Goal: Check status: Check status

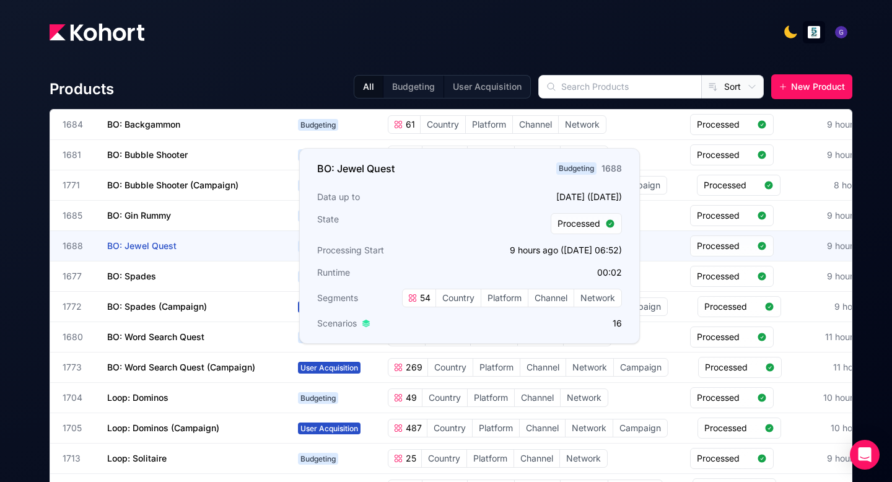
click at [170, 248] on span "BO: Jewel Quest" at bounding box center [141, 245] width 69 height 11
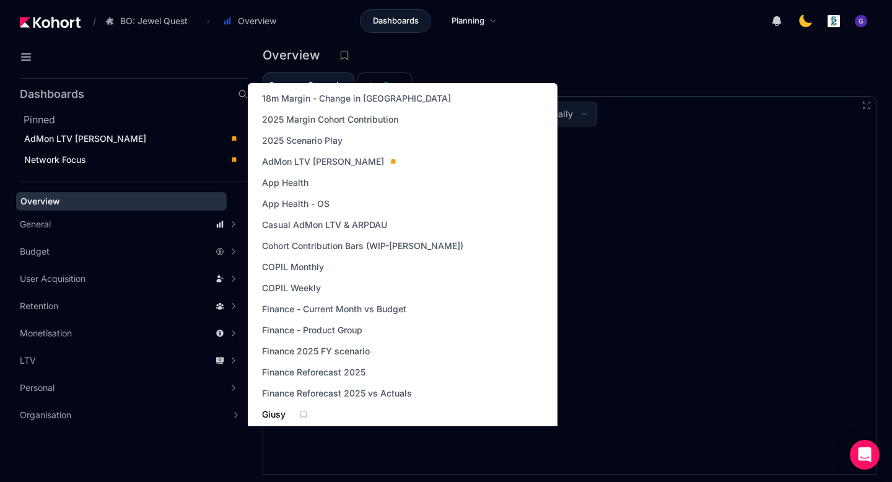
click at [267, 412] on span "Giusy" at bounding box center [274, 414] width 24 height 12
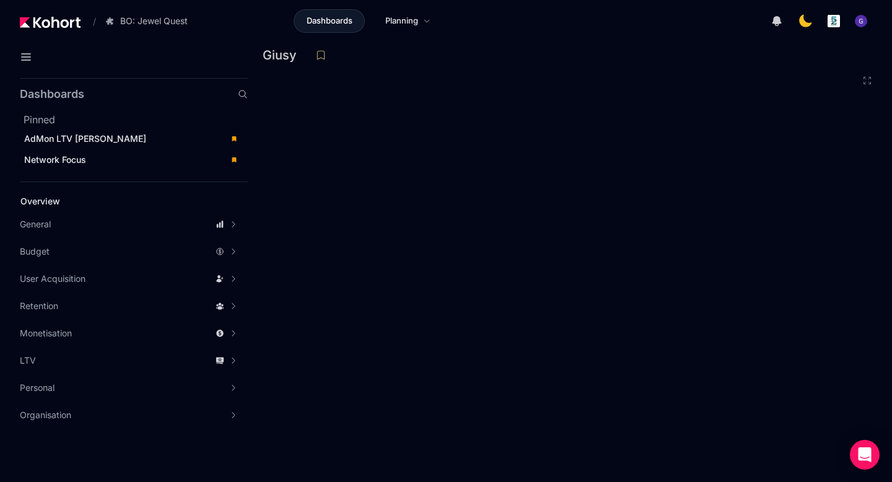
click at [601, 27] on div at bounding box center [704, 21] width 336 height 25
click at [27, 59] on icon at bounding box center [26, 57] width 15 height 15
